Goal: Communication & Community: Answer question/provide support

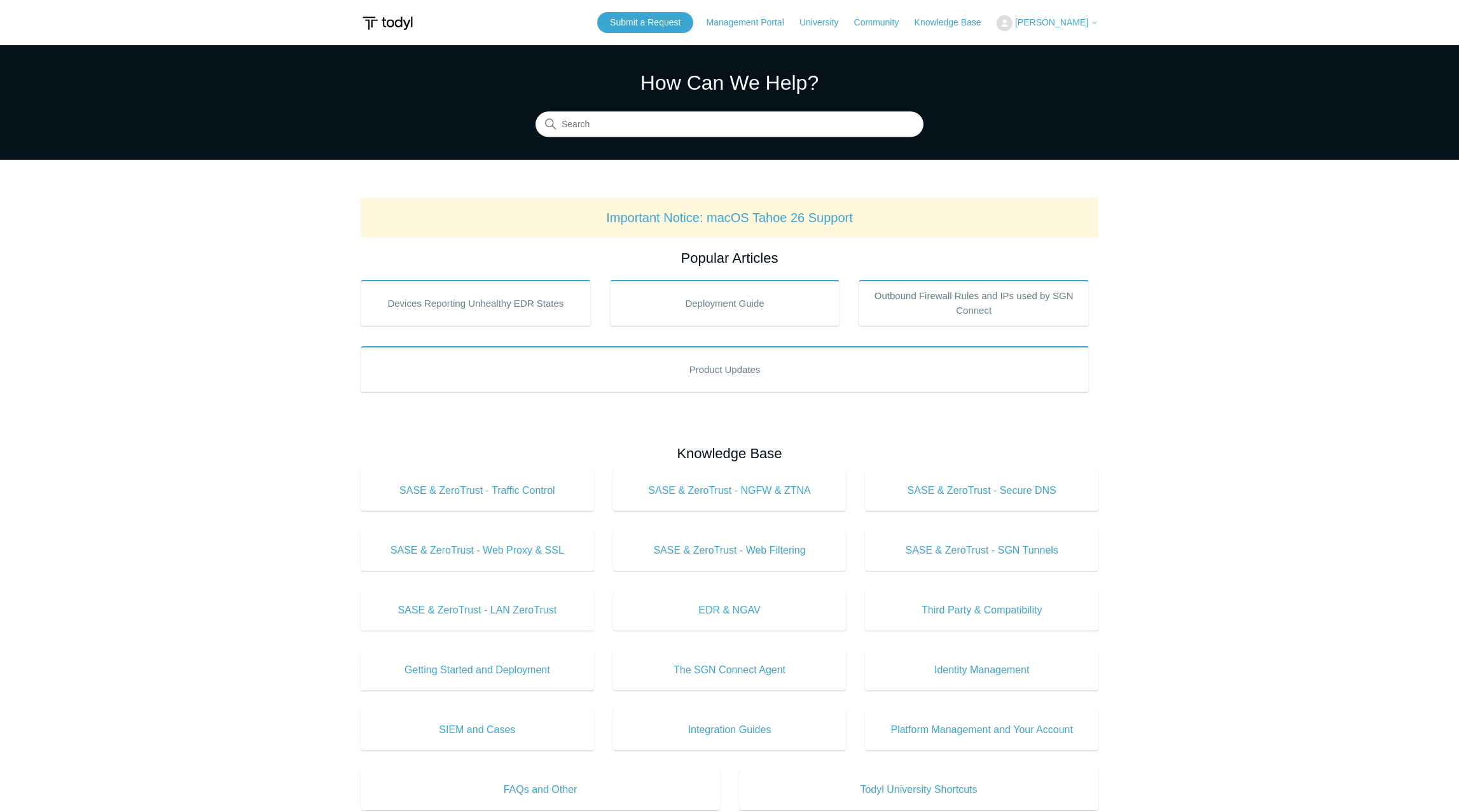
click at [1087, 19] on span "[PERSON_NAME]" at bounding box center [1051, 22] width 73 height 10
click at [1060, 47] on link "My Support Requests" at bounding box center [1059, 50] width 124 height 22
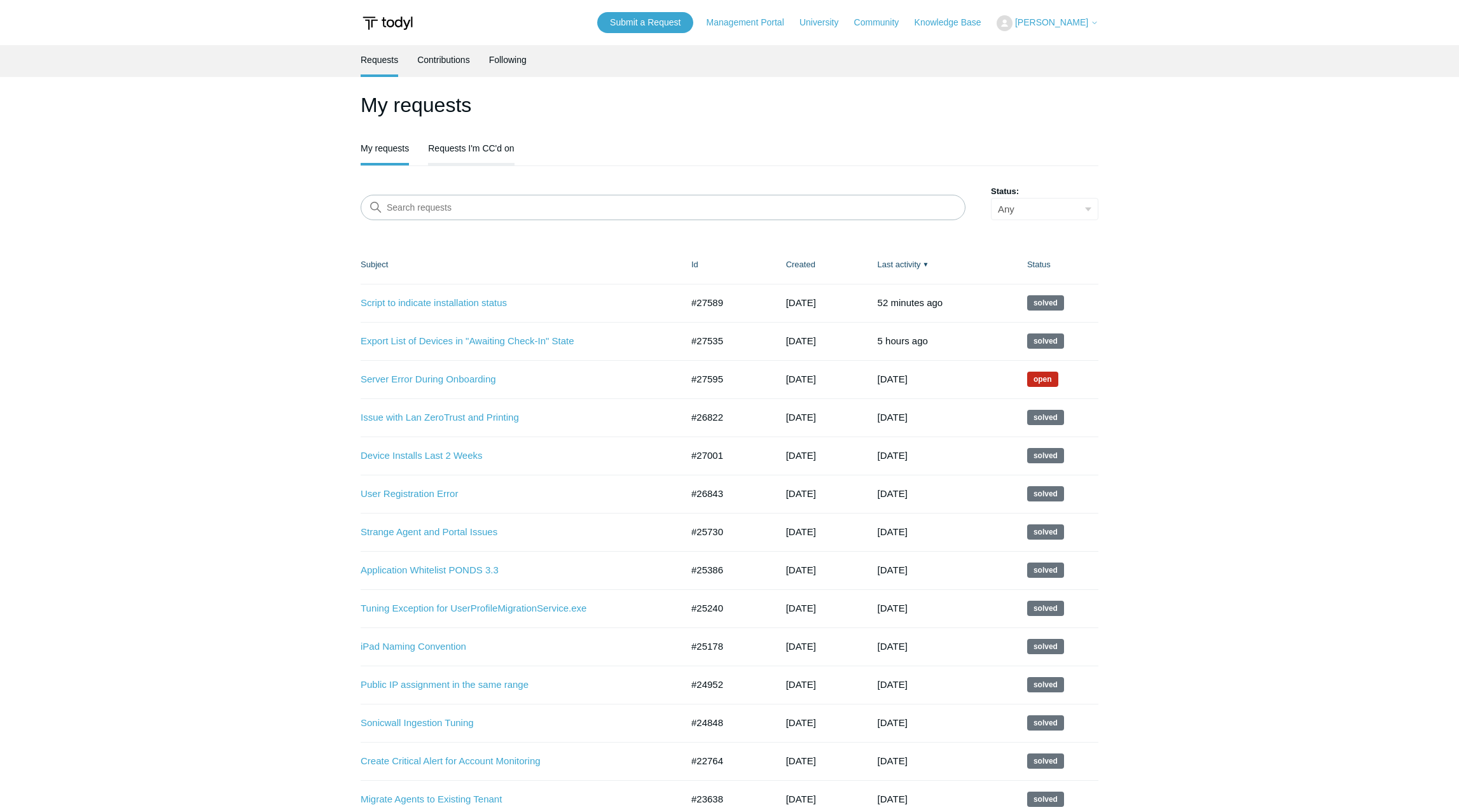
click at [507, 143] on link "Requests I'm CC'd on" at bounding box center [471, 146] width 86 height 27
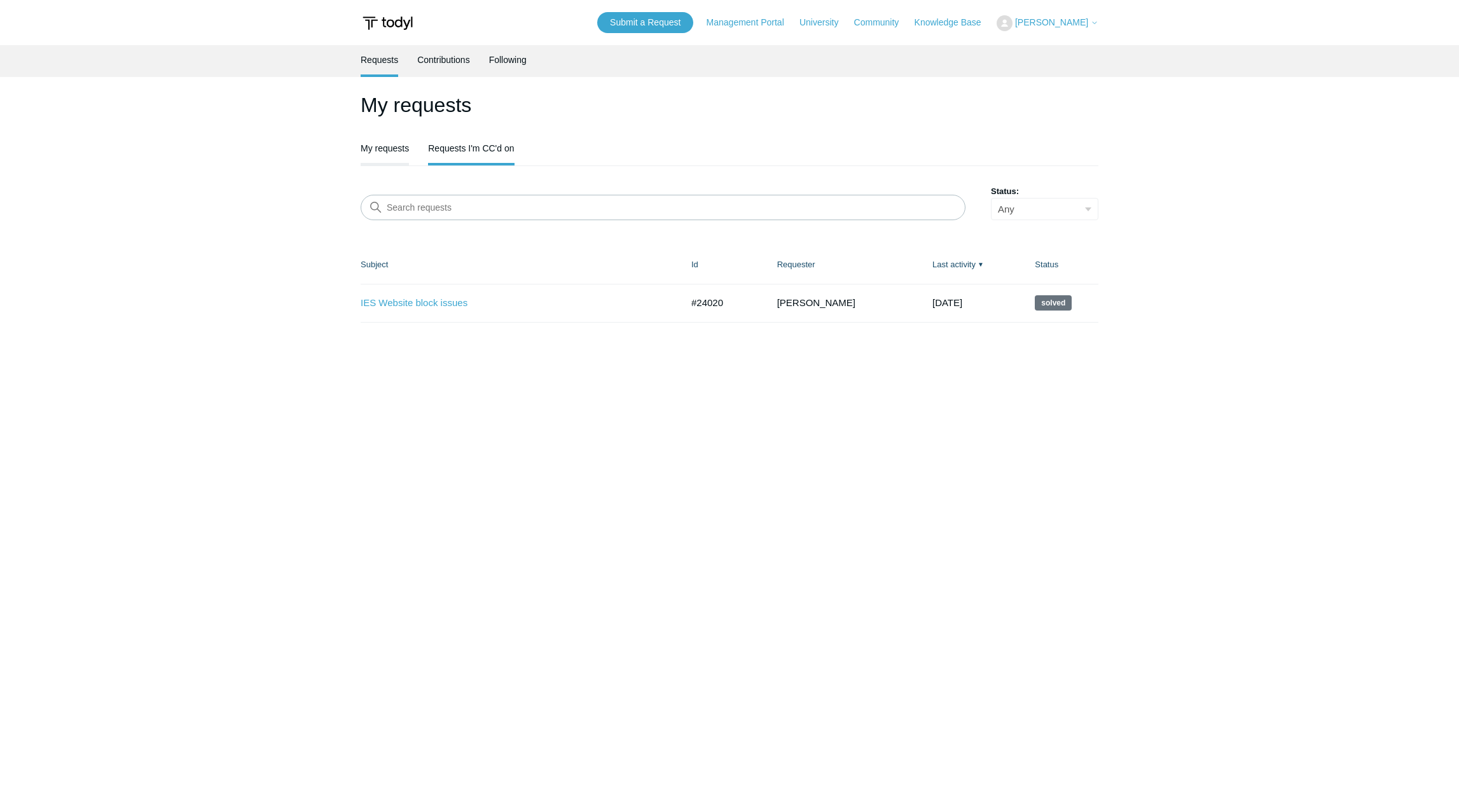
click at [396, 151] on link "My requests" at bounding box center [385, 146] width 48 height 27
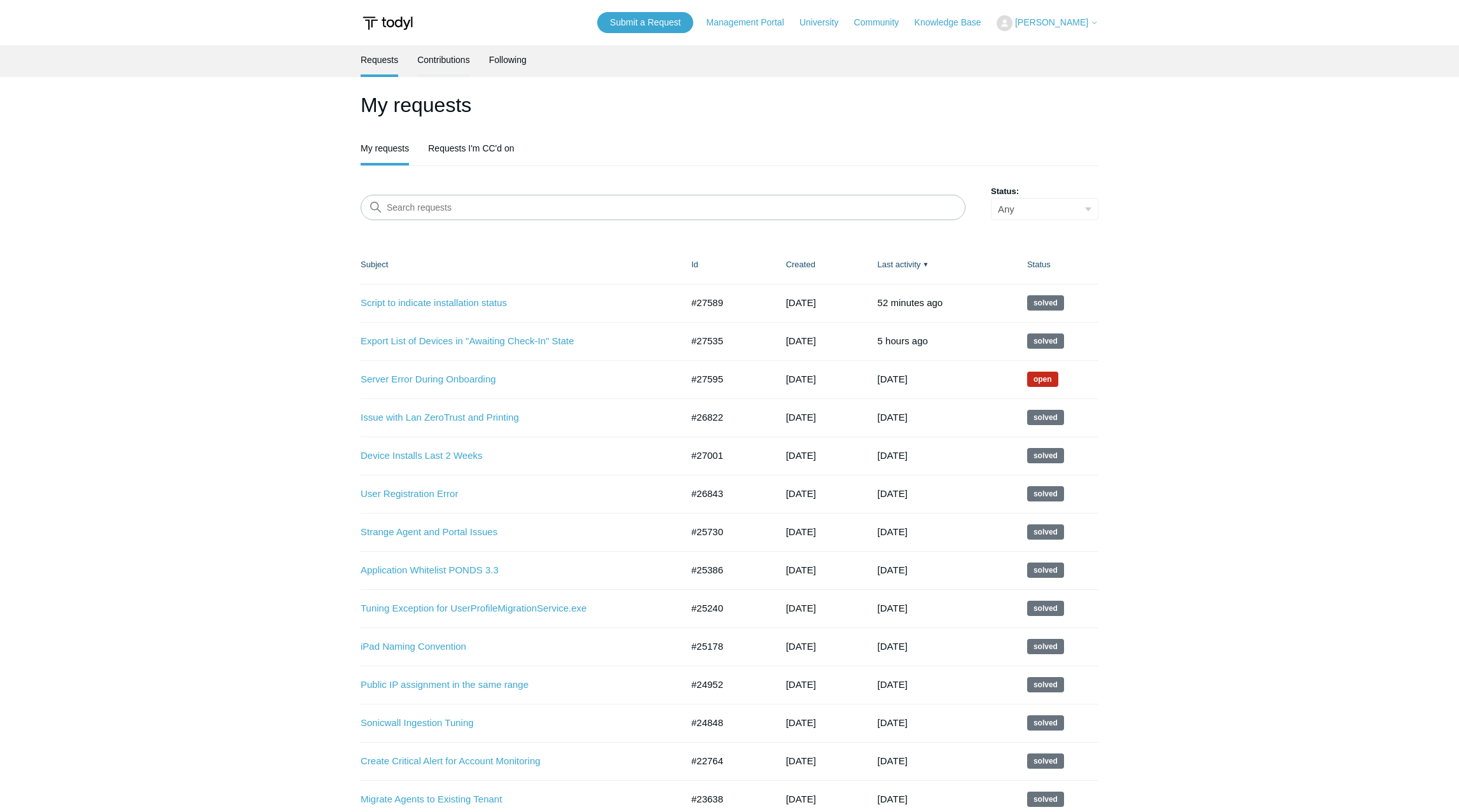
click at [446, 55] on link "Contributions" at bounding box center [443, 58] width 52 height 27
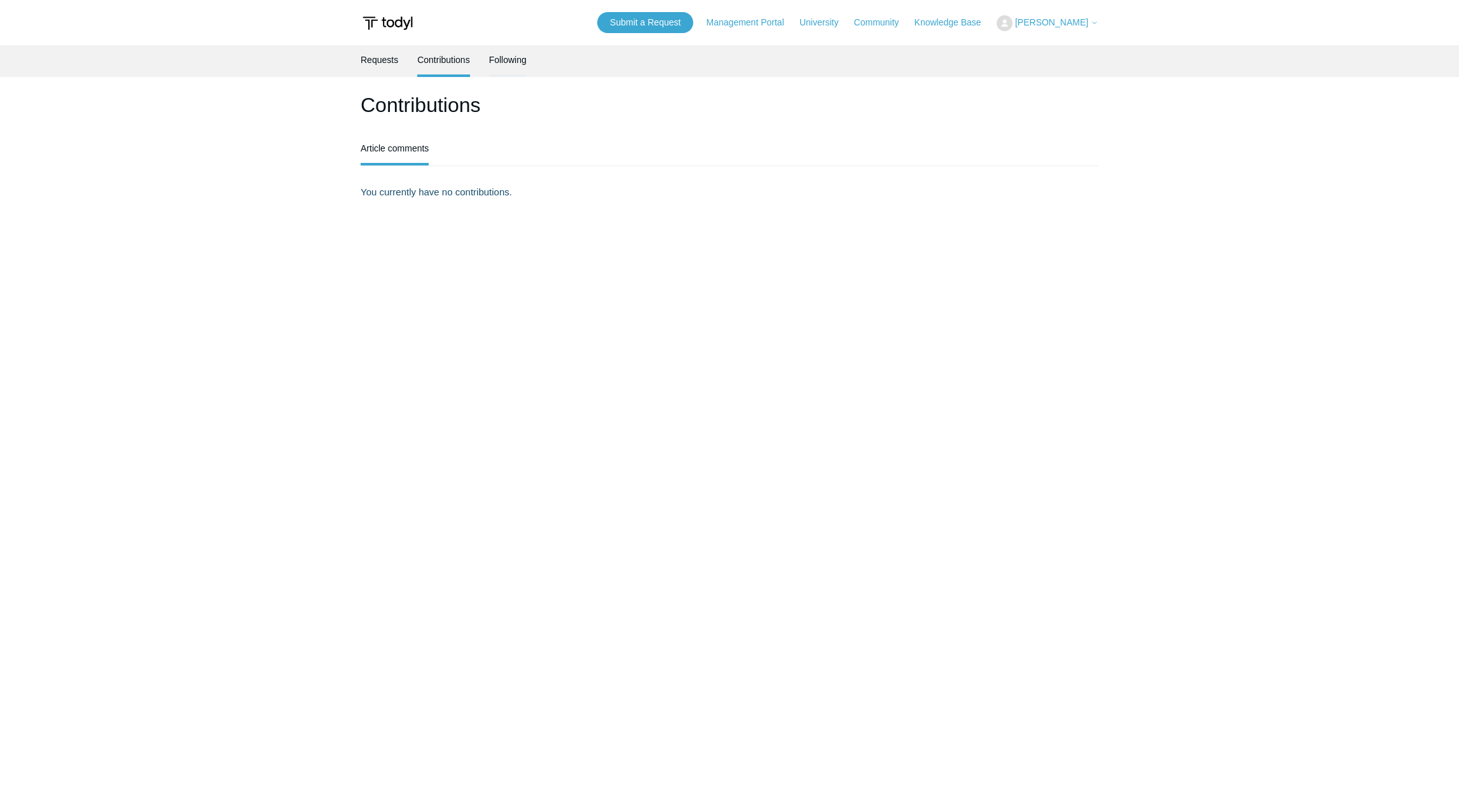
click at [499, 63] on link "Following" at bounding box center [508, 58] width 38 height 27
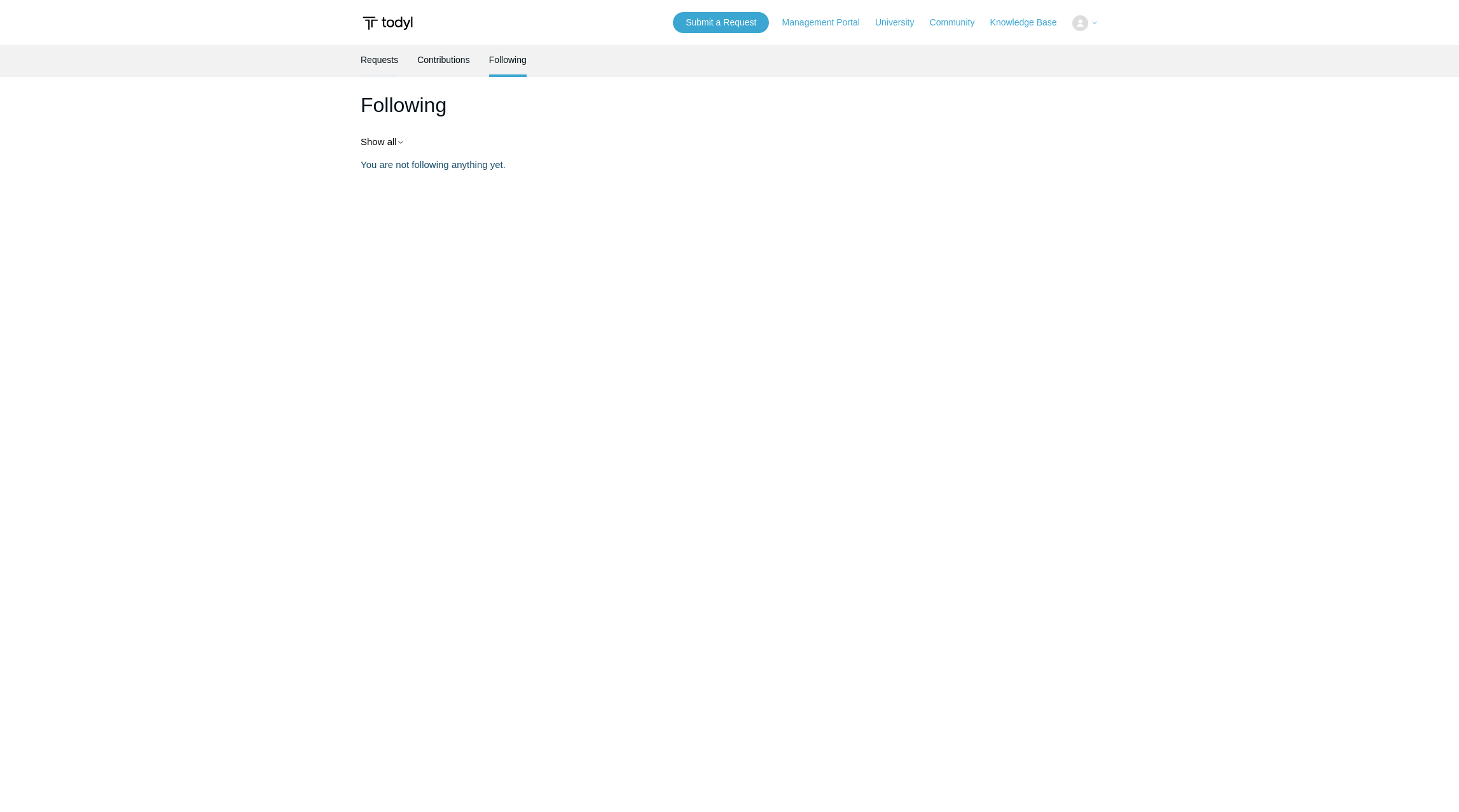
click at [393, 65] on link "Requests" at bounding box center [379, 58] width 38 height 27
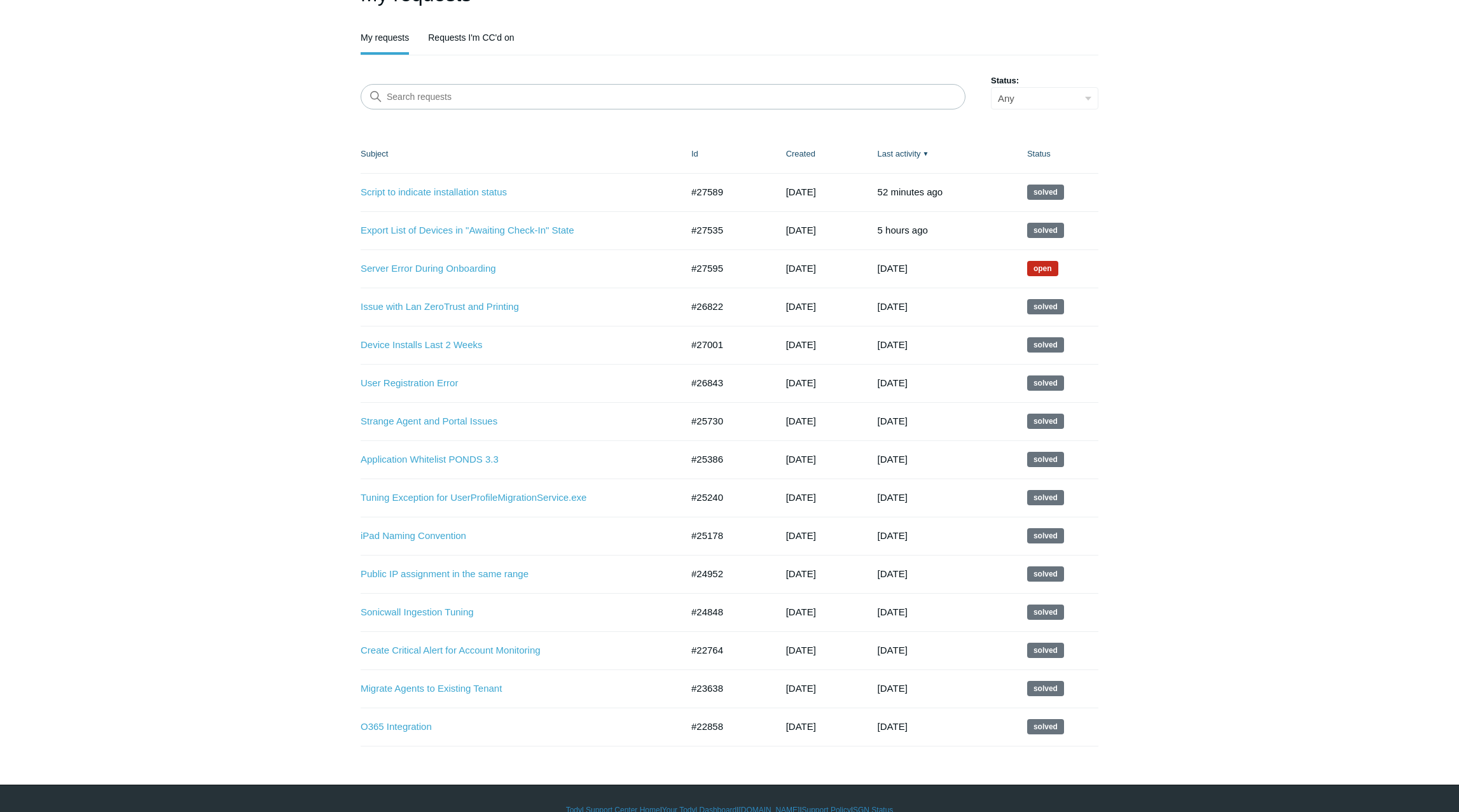
scroll to position [133, 0]
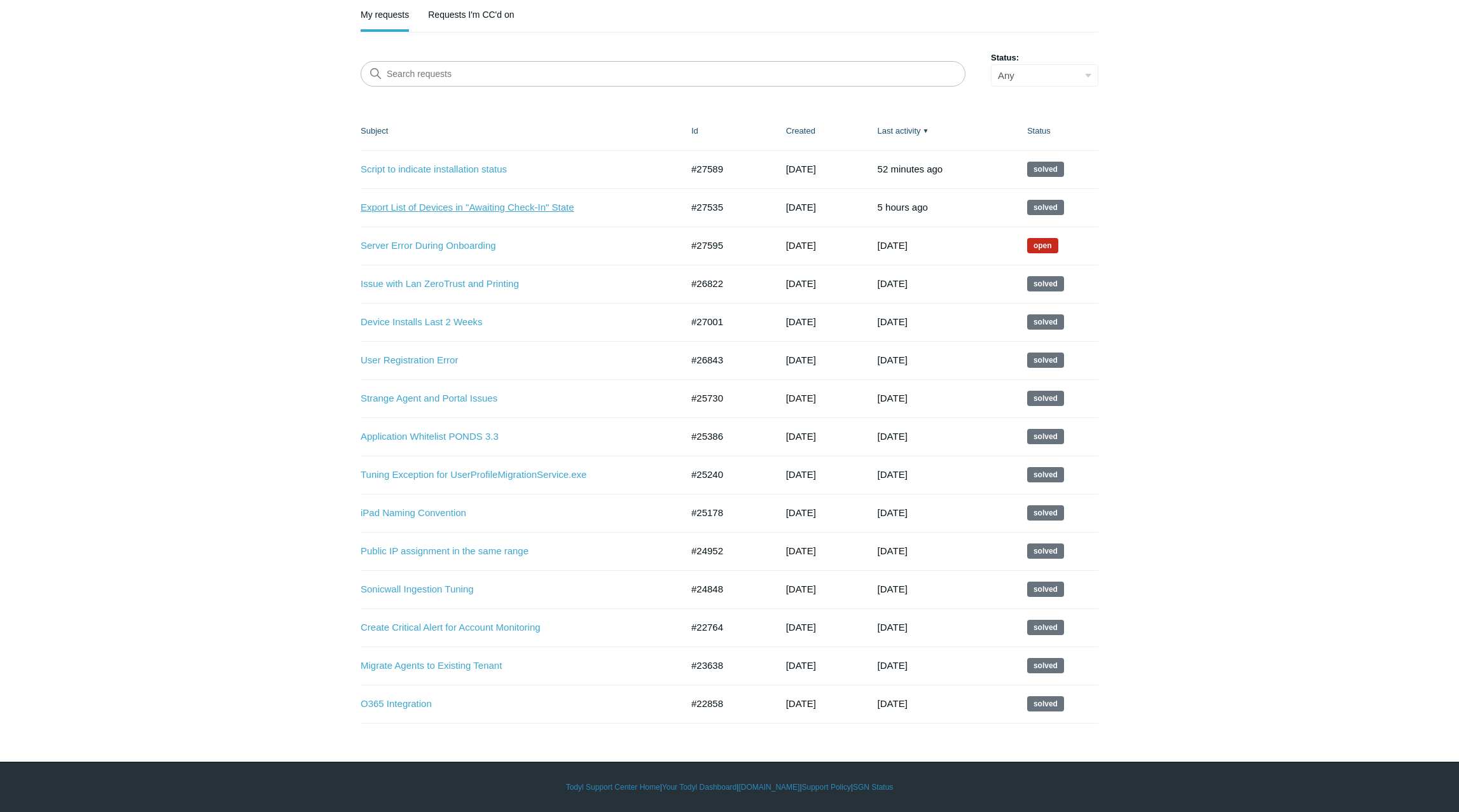
click at [563, 214] on link "Export List of Devices in "Awaiting Check-In" State" at bounding box center [511, 207] width 302 height 15
click at [479, 248] on link "Server Error During Onboarding" at bounding box center [511, 245] width 302 height 15
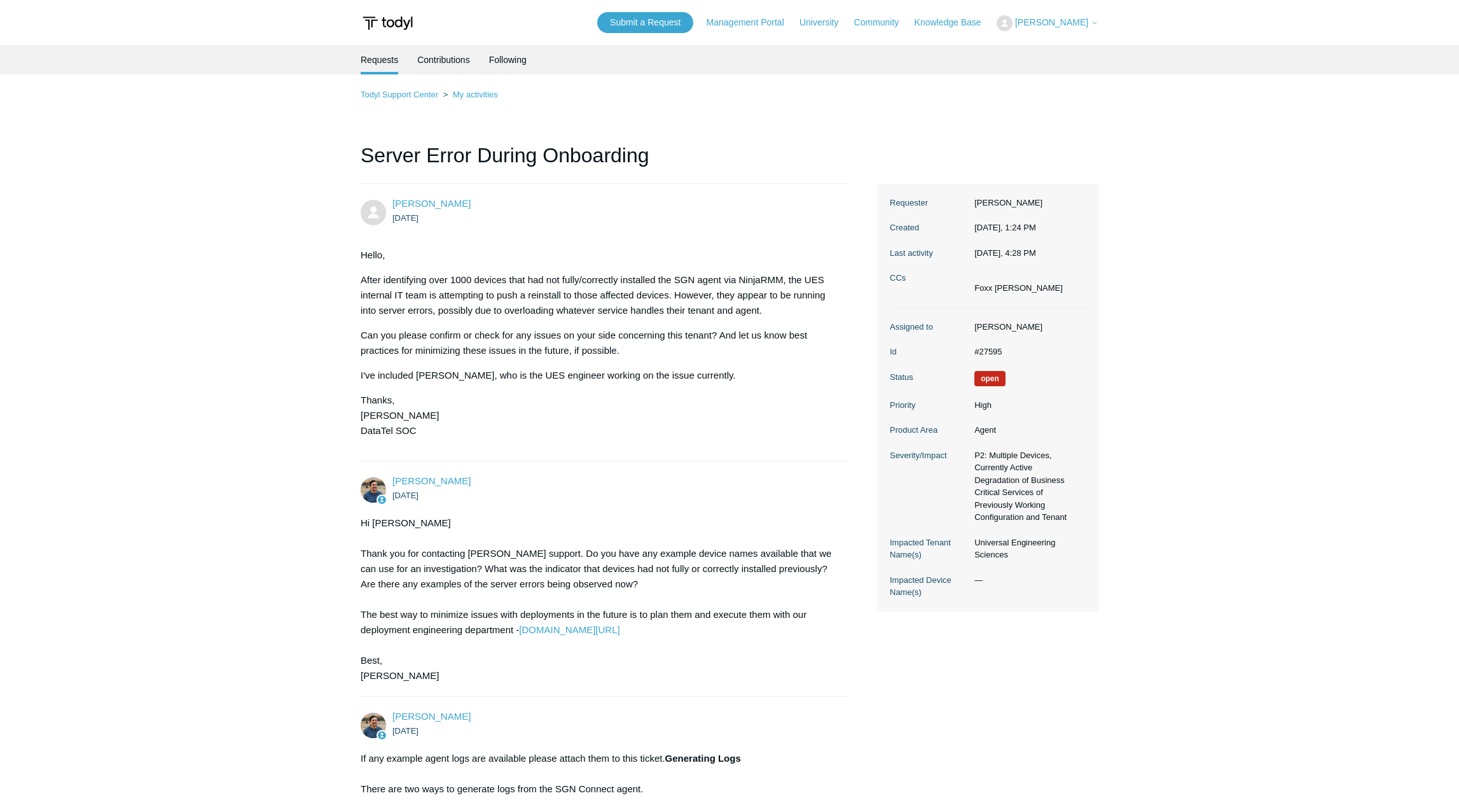
click at [1080, 27] on span "[PERSON_NAME]" at bounding box center [1051, 22] width 73 height 10
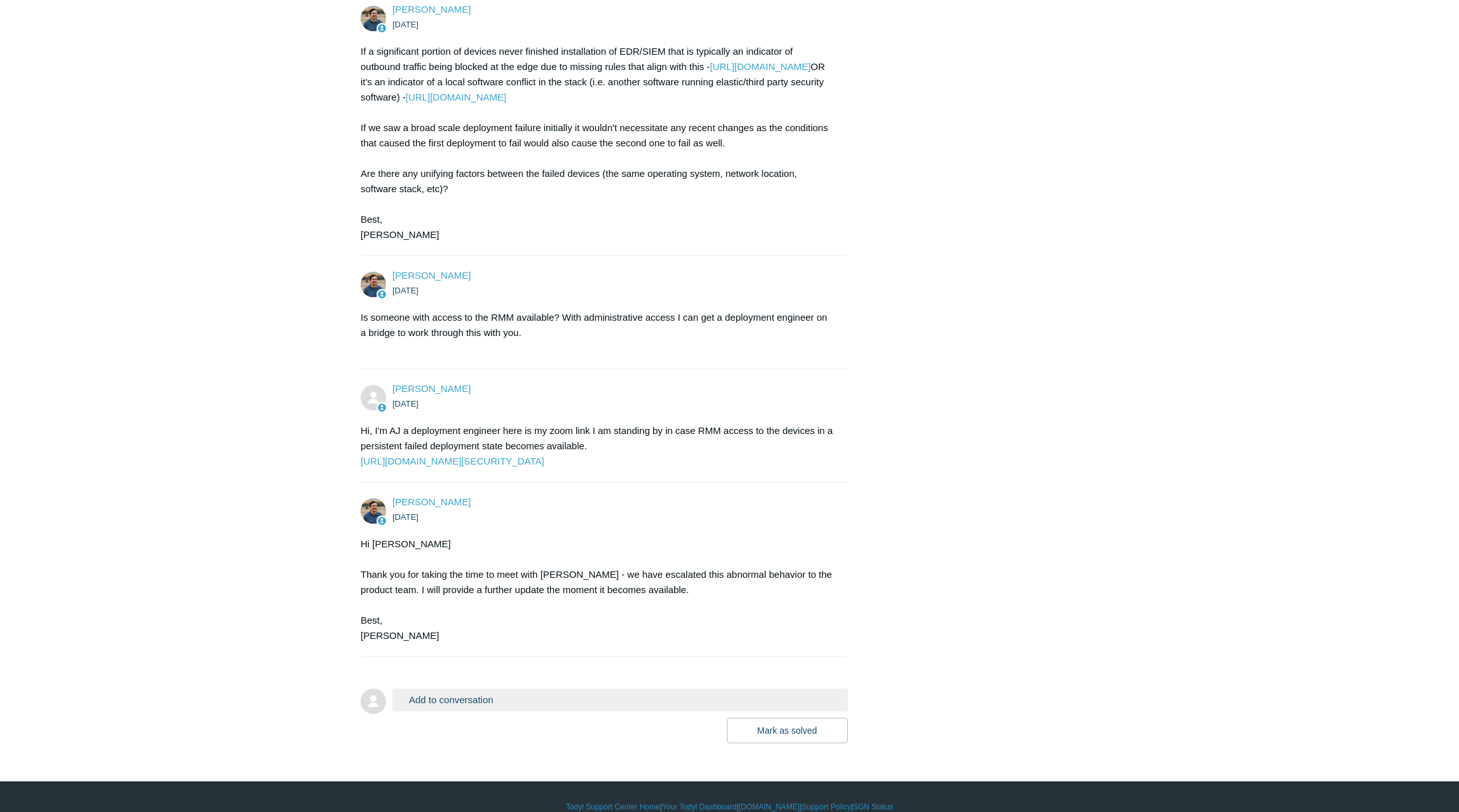
scroll to position [2452, 0]
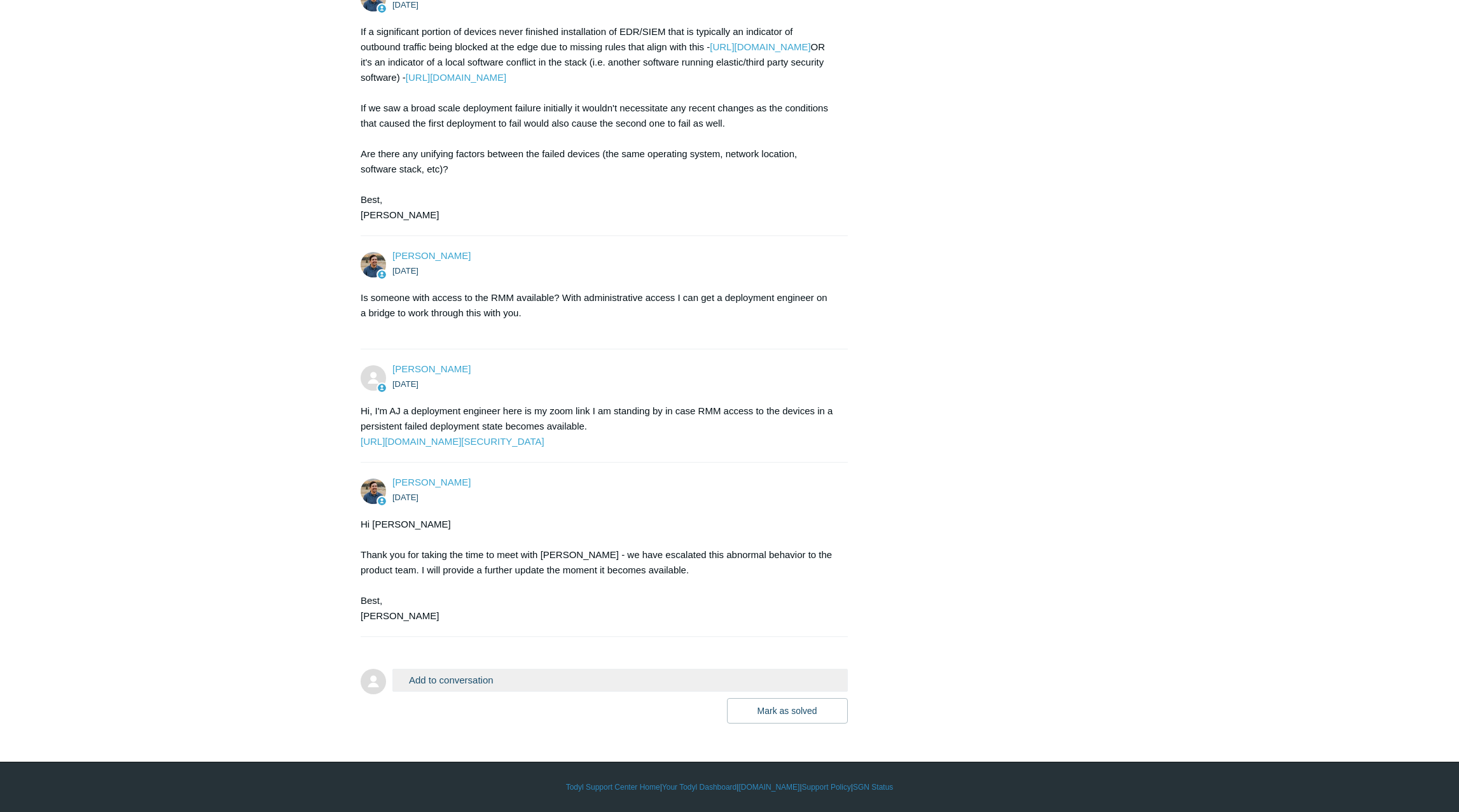
click at [539, 675] on button "Add to conversation" at bounding box center [619, 680] width 455 height 22
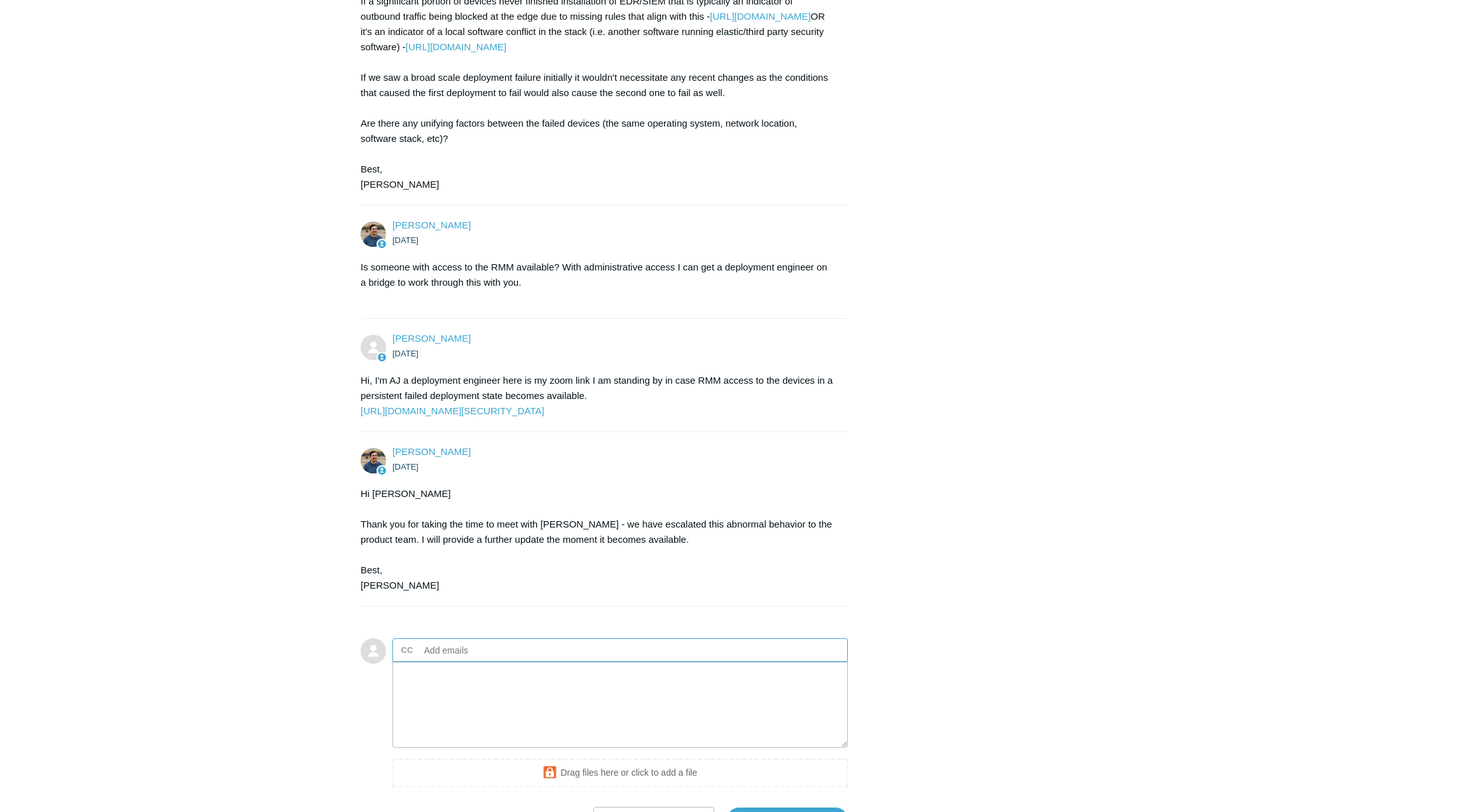
click at [515, 660] on input "text" at bounding box center [487, 650] width 137 height 19
type input "S"
click at [482, 660] on input "text" at bounding box center [457, 650] width 76 height 19
paste input "sadams@datatelco.com"
type input "sadams@datatelco.com"
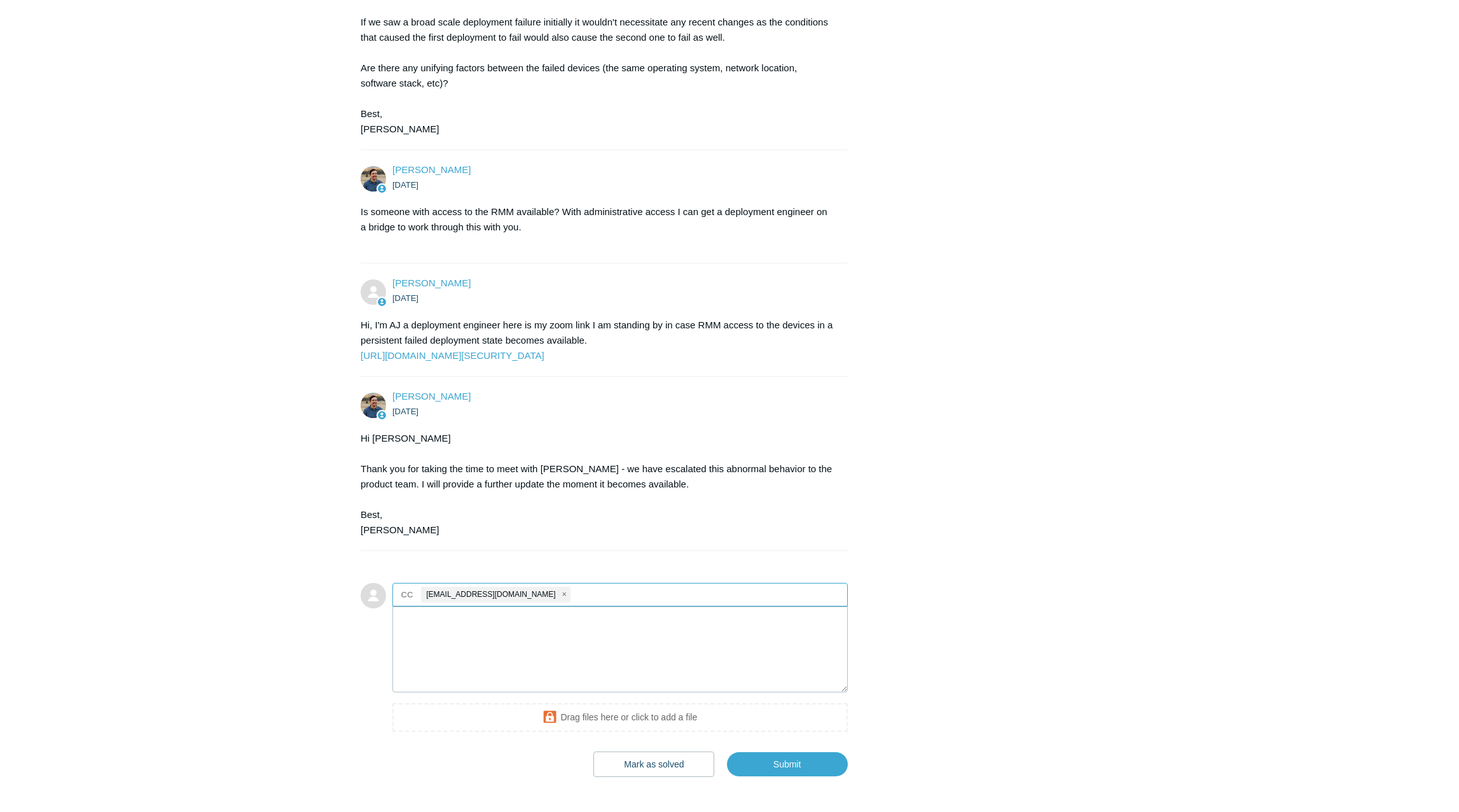
scroll to position [2592, 0]
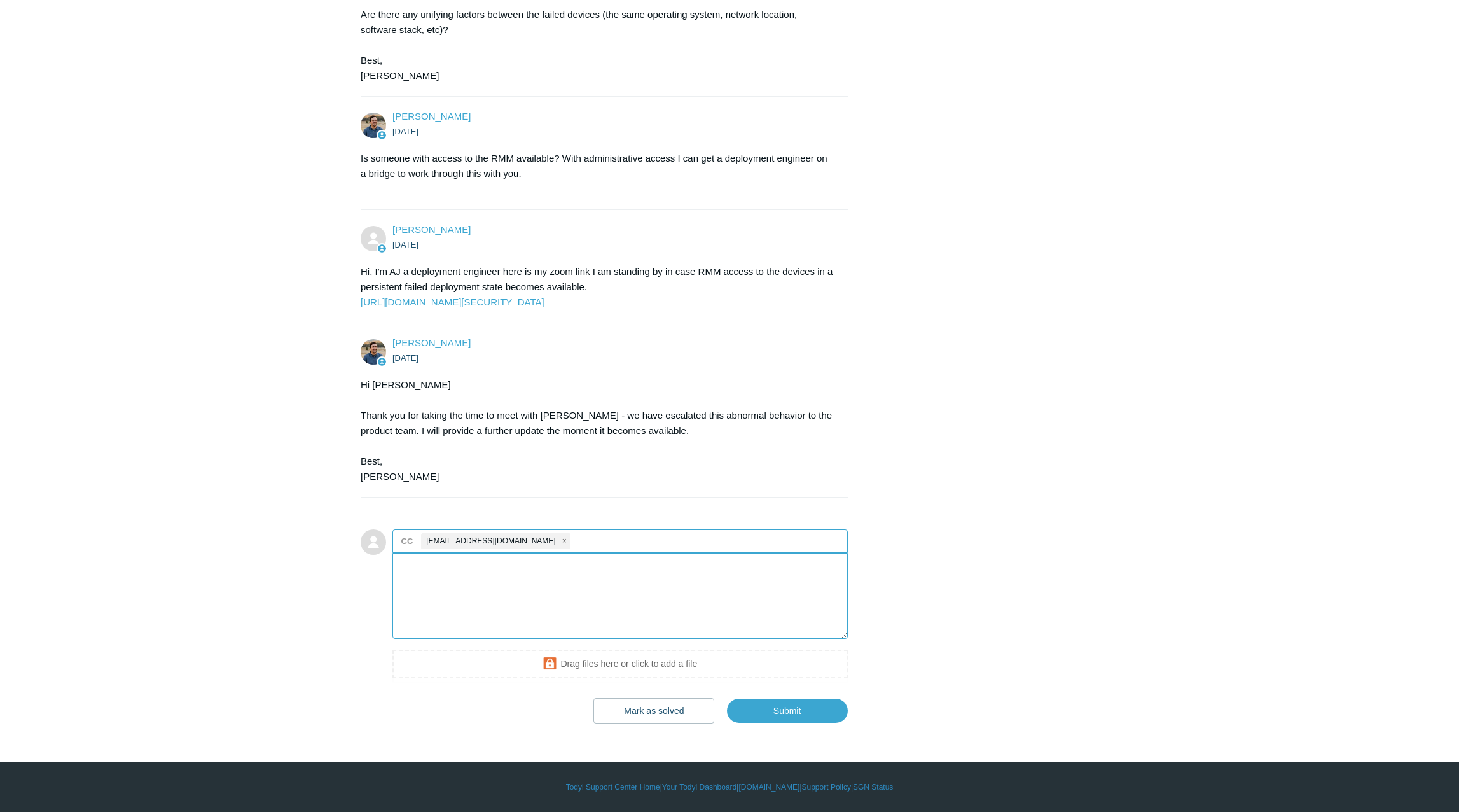
click at [569, 591] on textarea "Add your reply" at bounding box center [619, 596] width 455 height 86
type textarea "Adding DataTel Director of IT"
click at [792, 715] on input "Submit" at bounding box center [787, 710] width 121 height 26
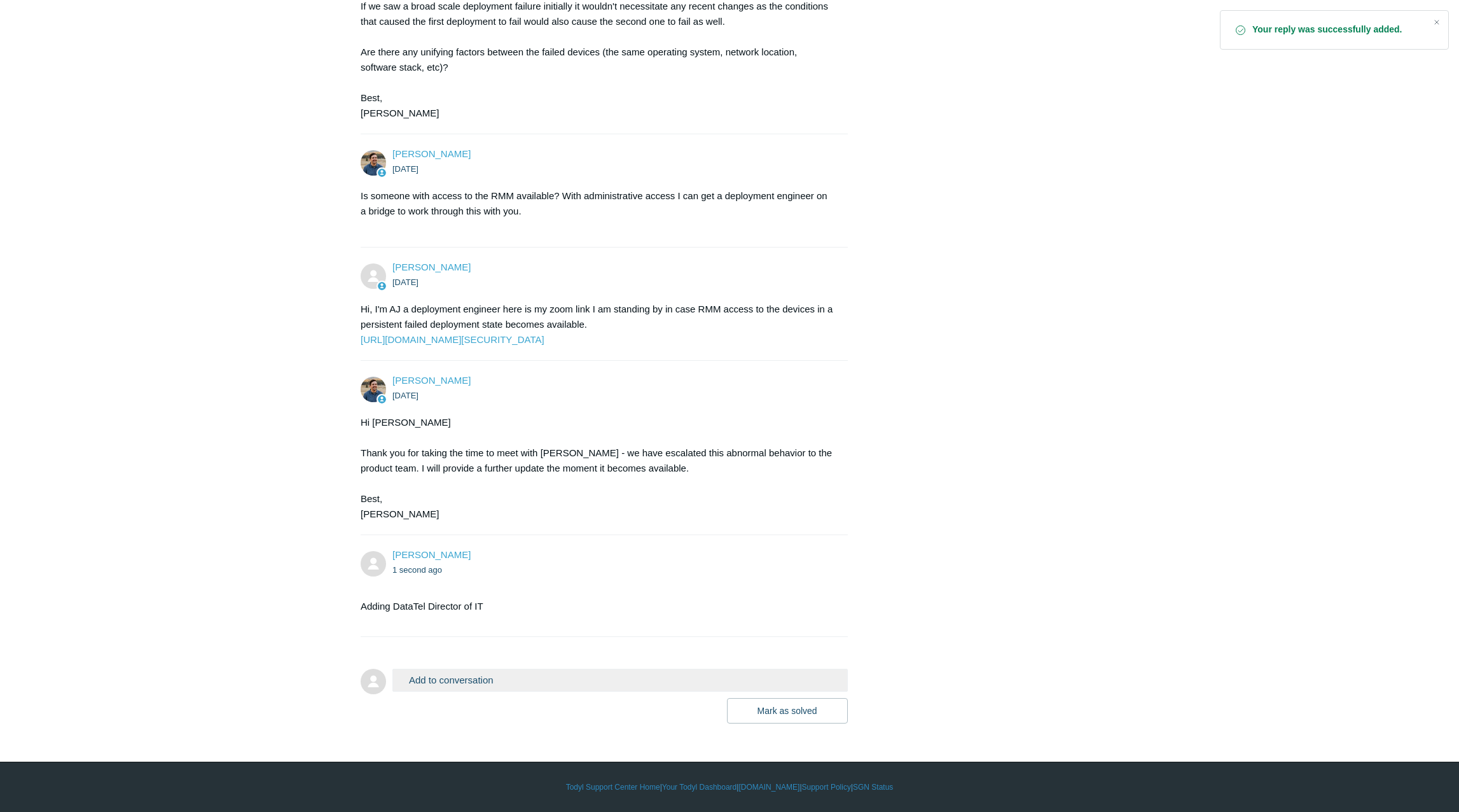
scroll to position [2554, 0]
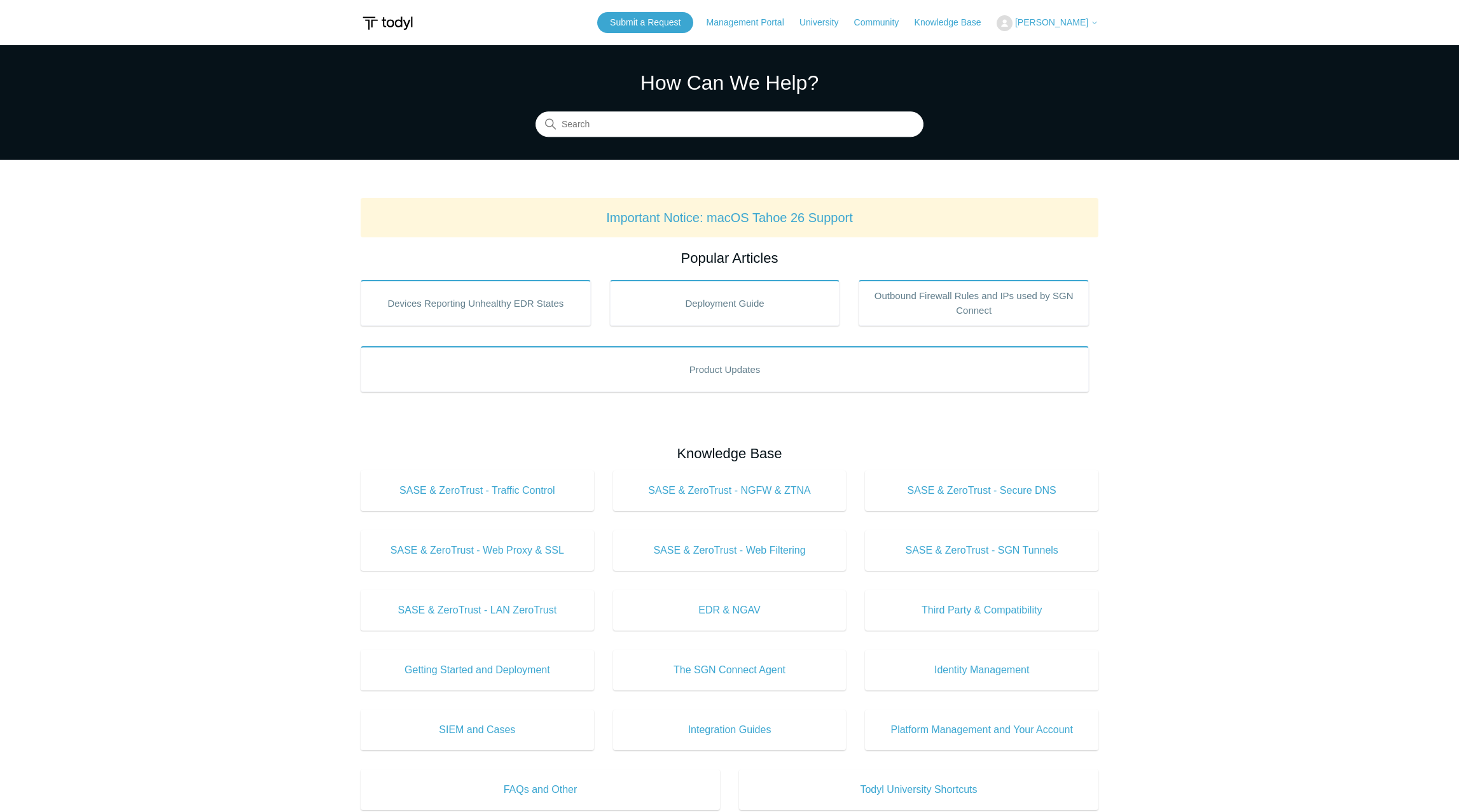
click at [1066, 24] on span "[PERSON_NAME]" at bounding box center [1051, 22] width 73 height 10
click at [1059, 50] on link "My Support Requests" at bounding box center [1059, 50] width 124 height 22
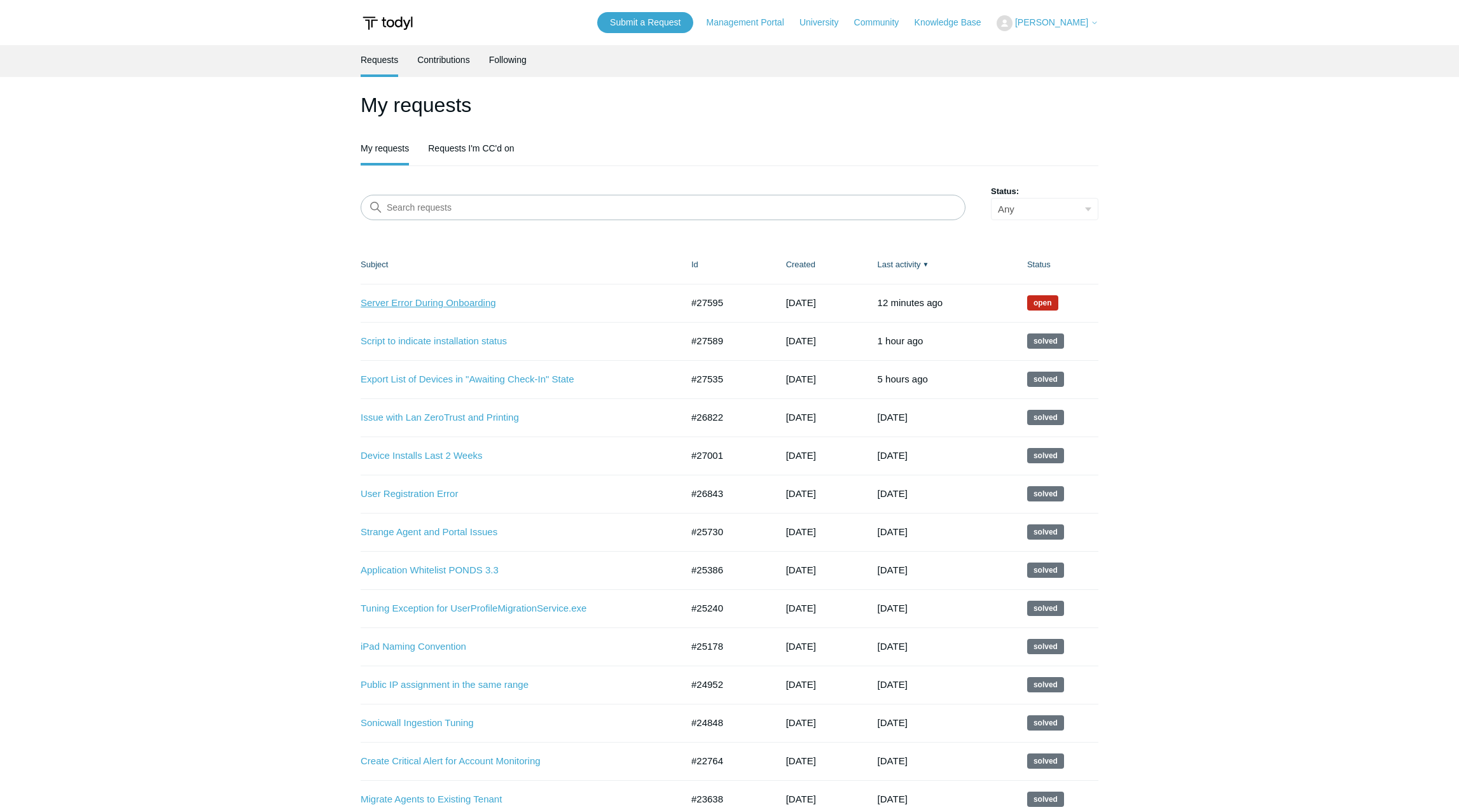
click at [477, 307] on link "Server Error During Onboarding" at bounding box center [511, 303] width 302 height 15
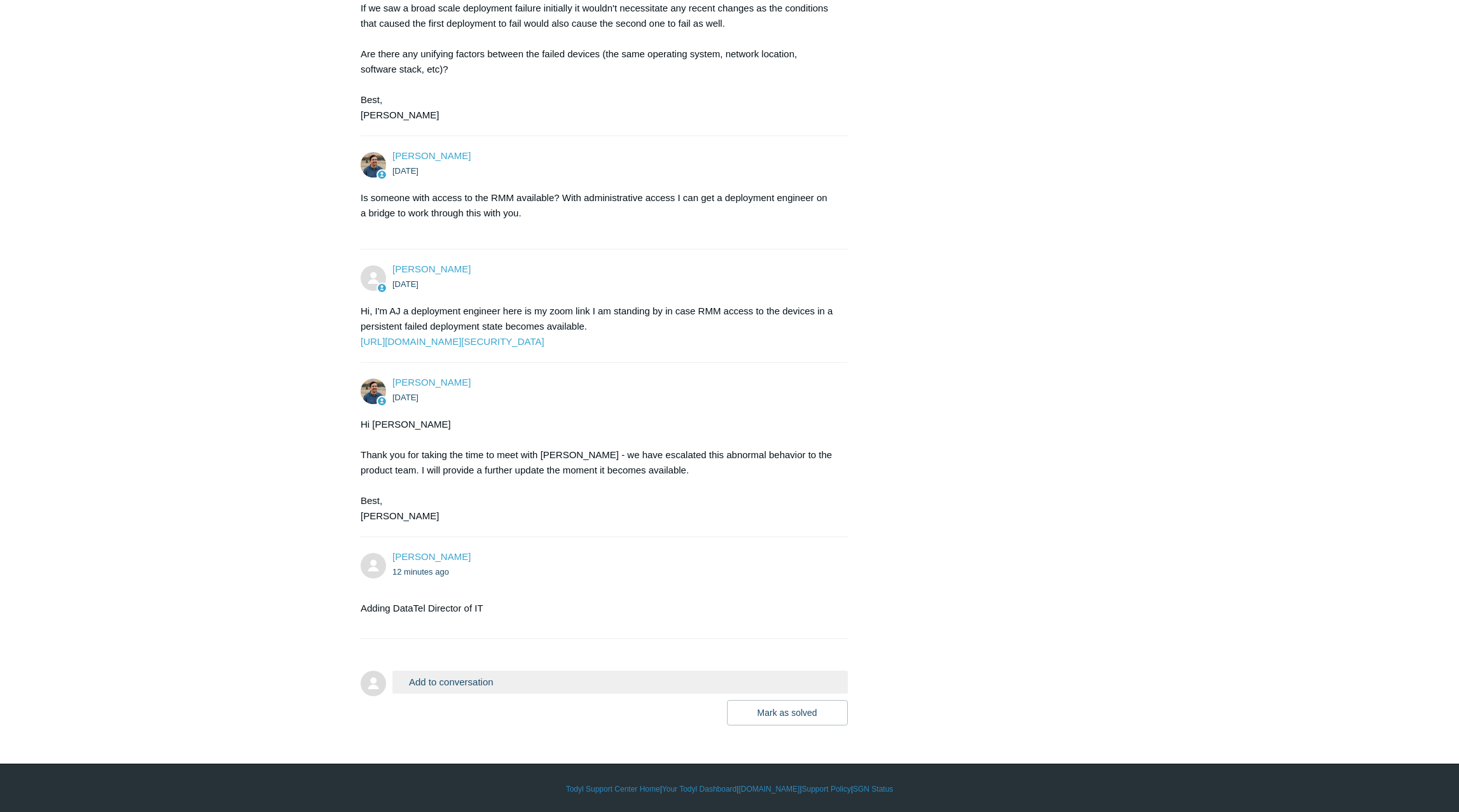
scroll to position [2554, 0]
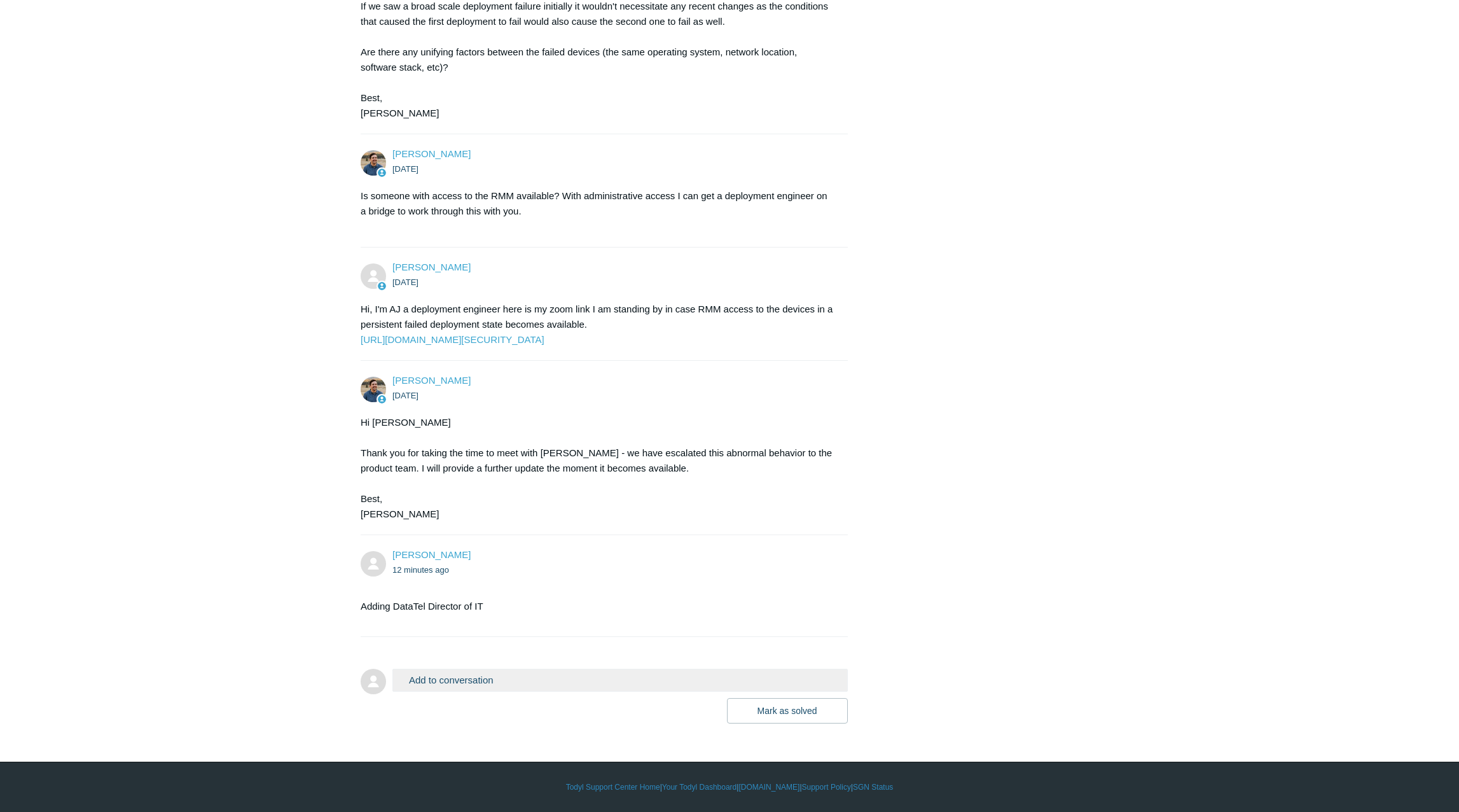
click at [494, 676] on button "Add to conversation" at bounding box center [619, 680] width 455 height 22
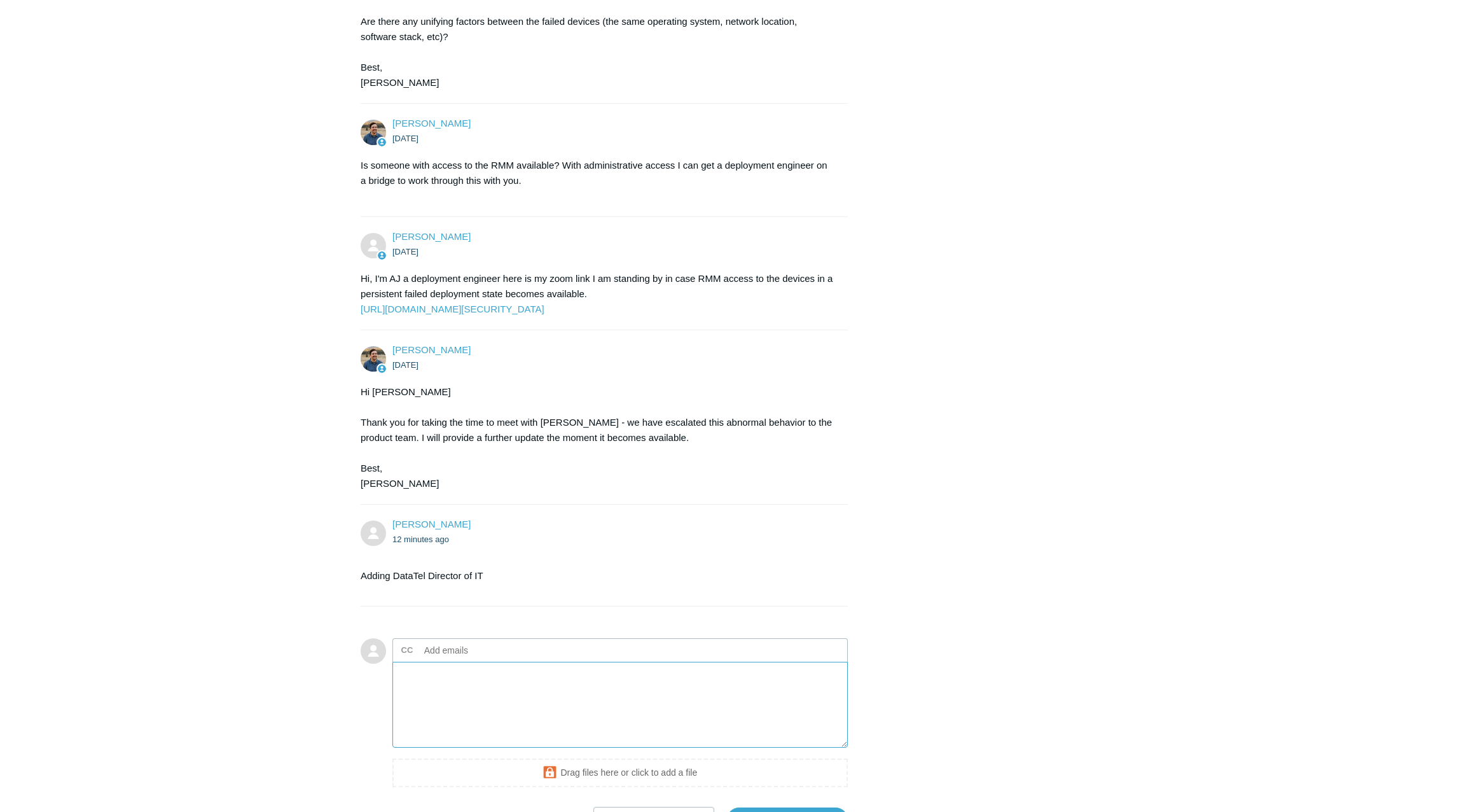
click at [575, 735] on textarea "Add your reply" at bounding box center [619, 704] width 455 height 86
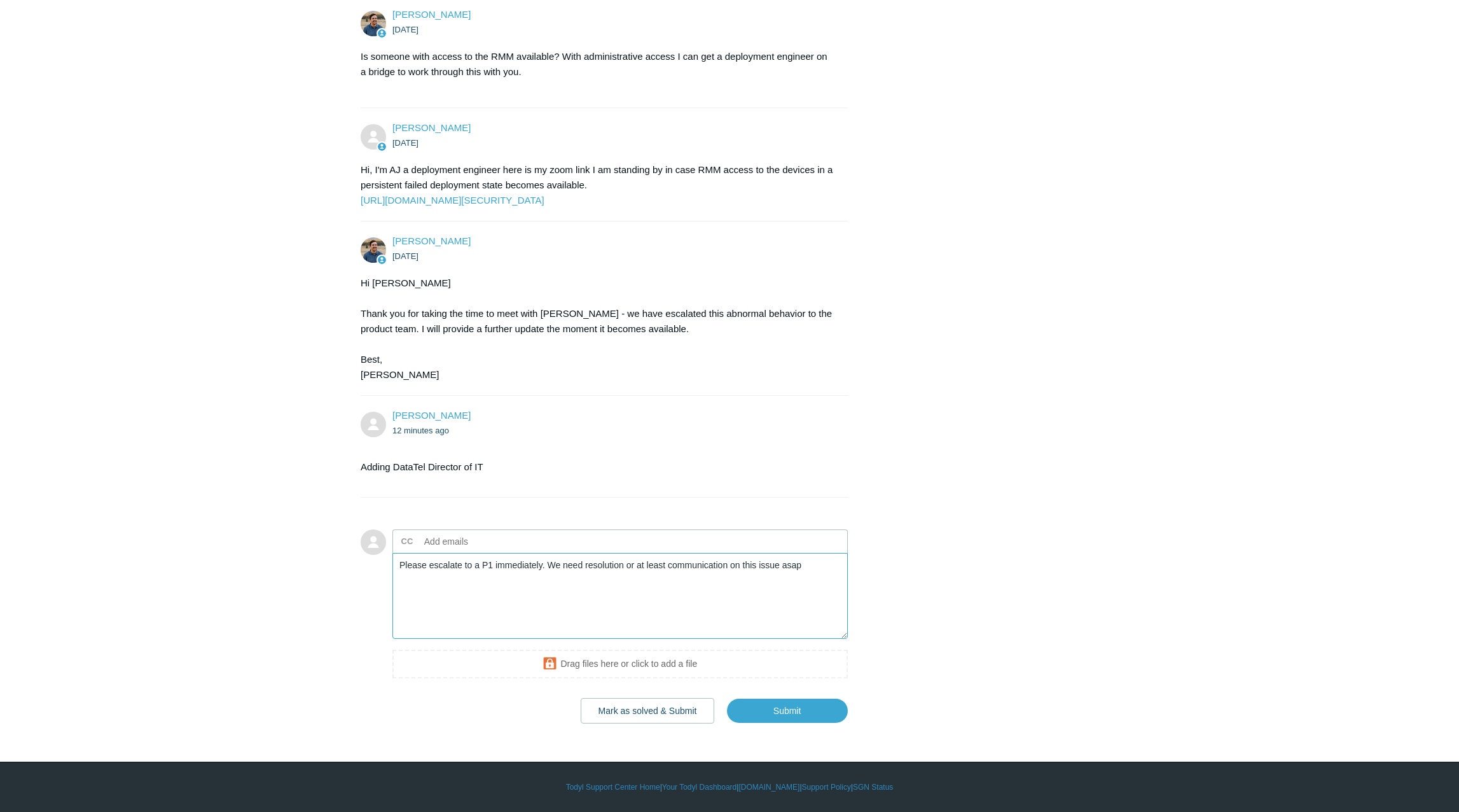
scroll to position [2693, 0]
type textarea "Please escalate to a P1 immediately. We need resolution or at least communicati…"
click at [790, 710] on input "Submit" at bounding box center [787, 710] width 121 height 26
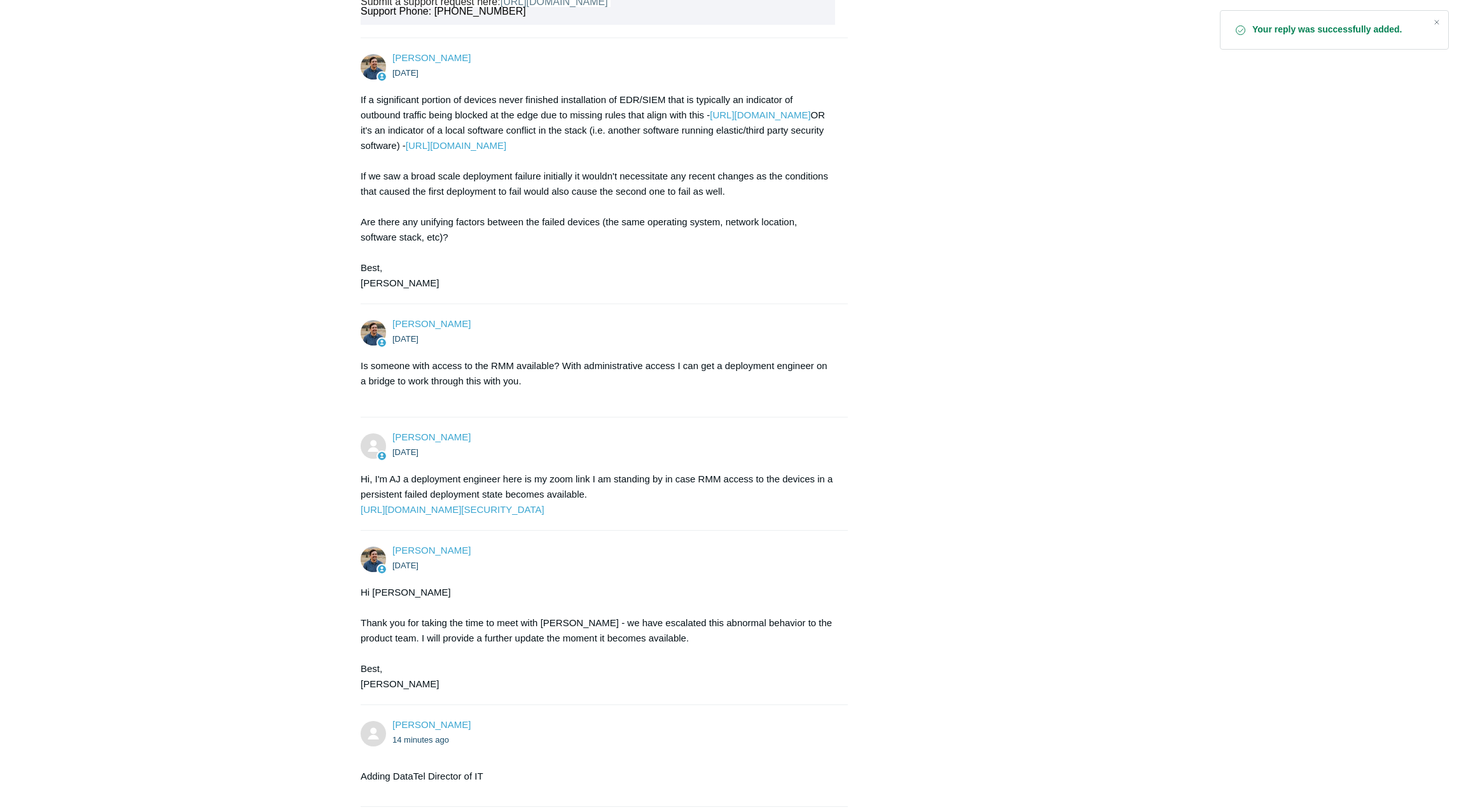
scroll to position [2655, 0]
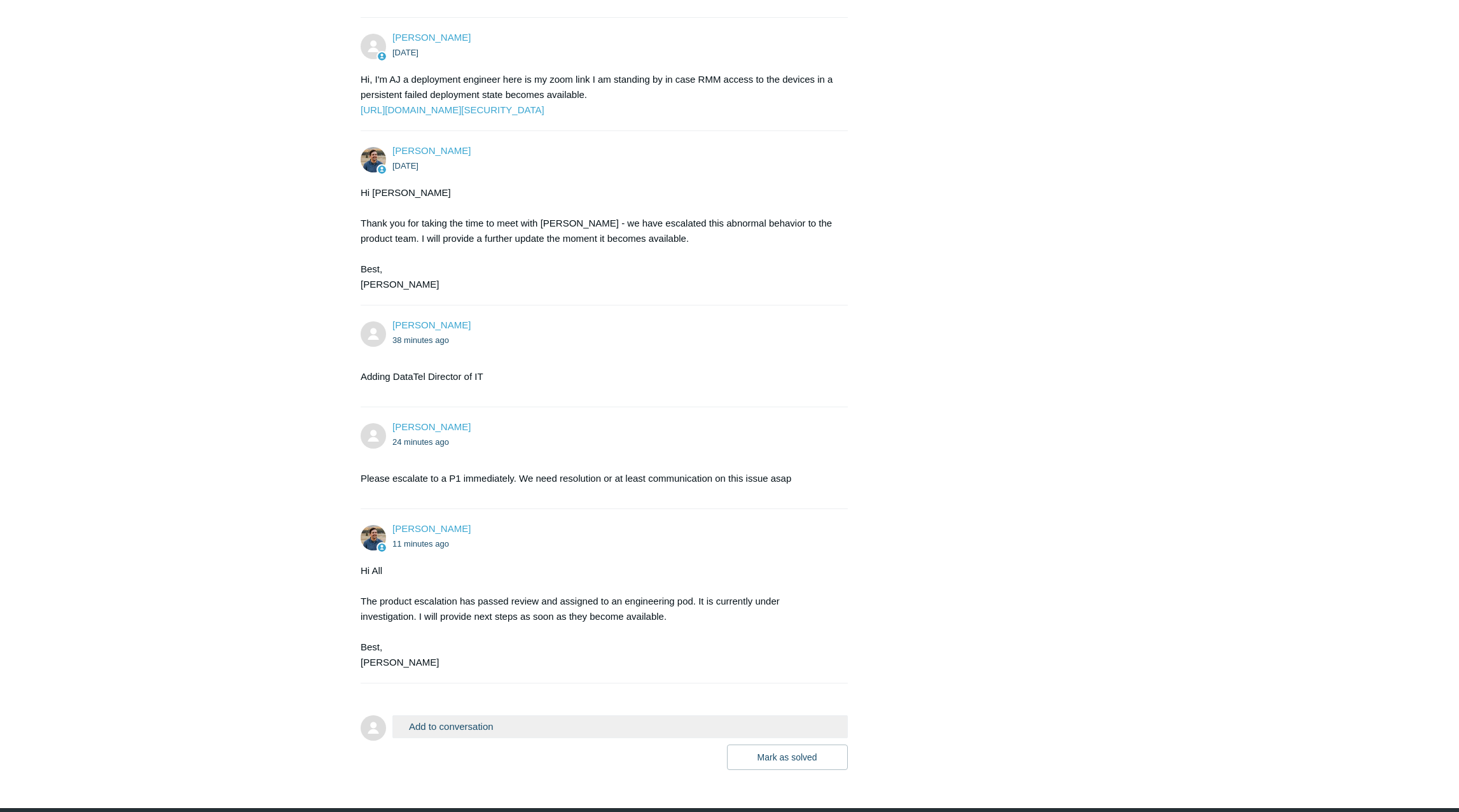
scroll to position [2773, 0]
